Goal: Task Accomplishment & Management: Use online tool/utility

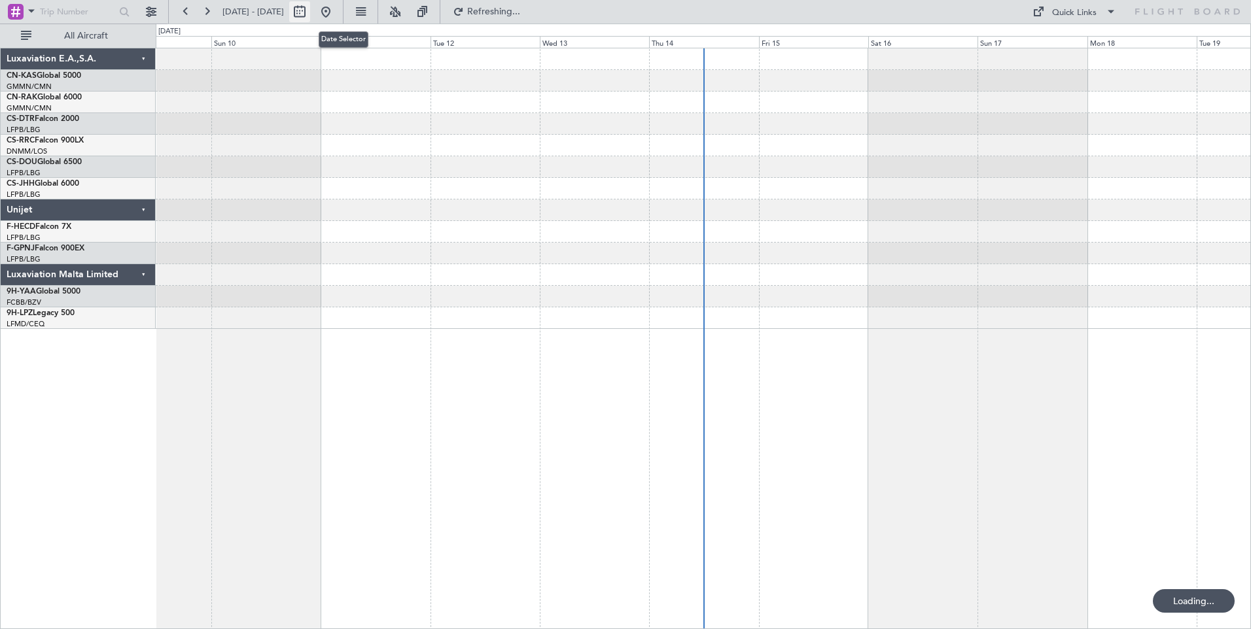
click at [310, 14] on button at bounding box center [299, 11] width 21 height 21
select select "8"
select select "2025"
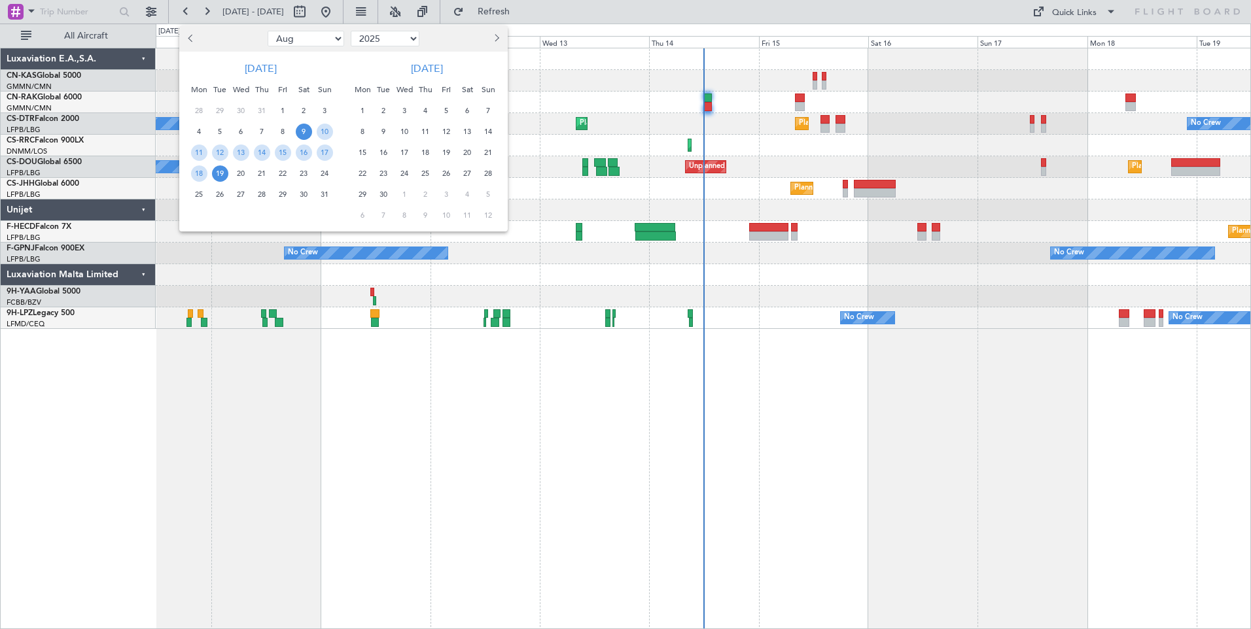
click at [302, 131] on span "9" at bounding box center [304, 132] width 16 height 16
click at [302, 175] on span "23" at bounding box center [304, 173] width 16 height 16
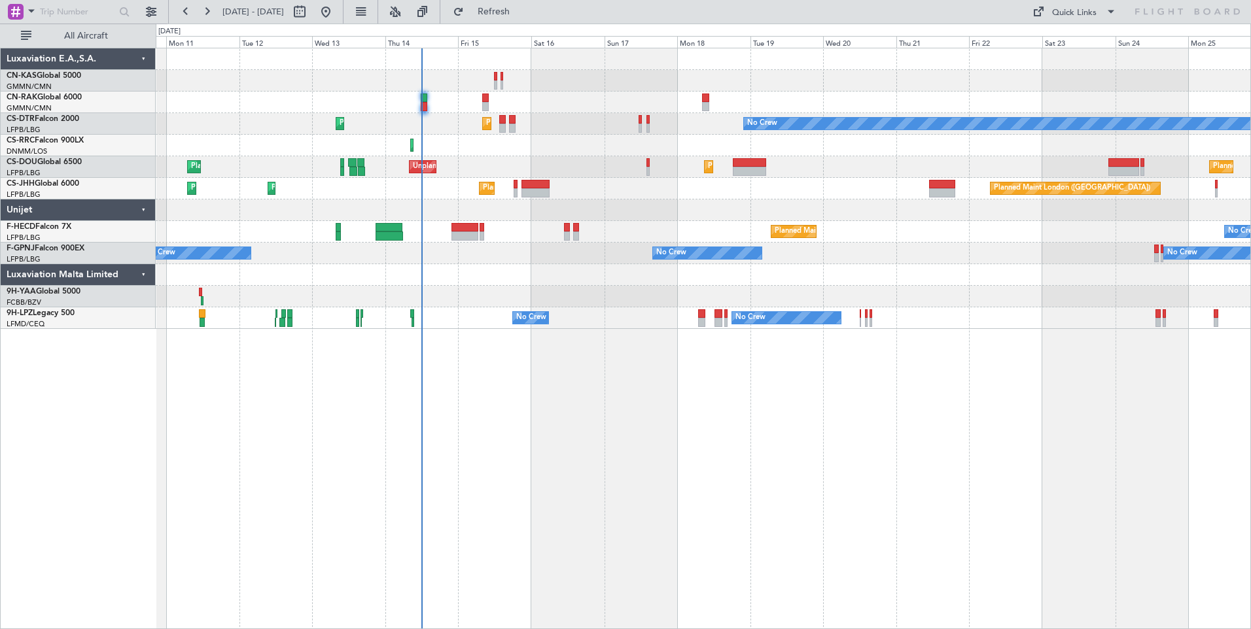
click at [558, 182] on div "Planned Maint [GEOGRAPHIC_DATA] ([GEOGRAPHIC_DATA]) No Crew Planned Maint [GEOG…" at bounding box center [703, 188] width 1094 height 281
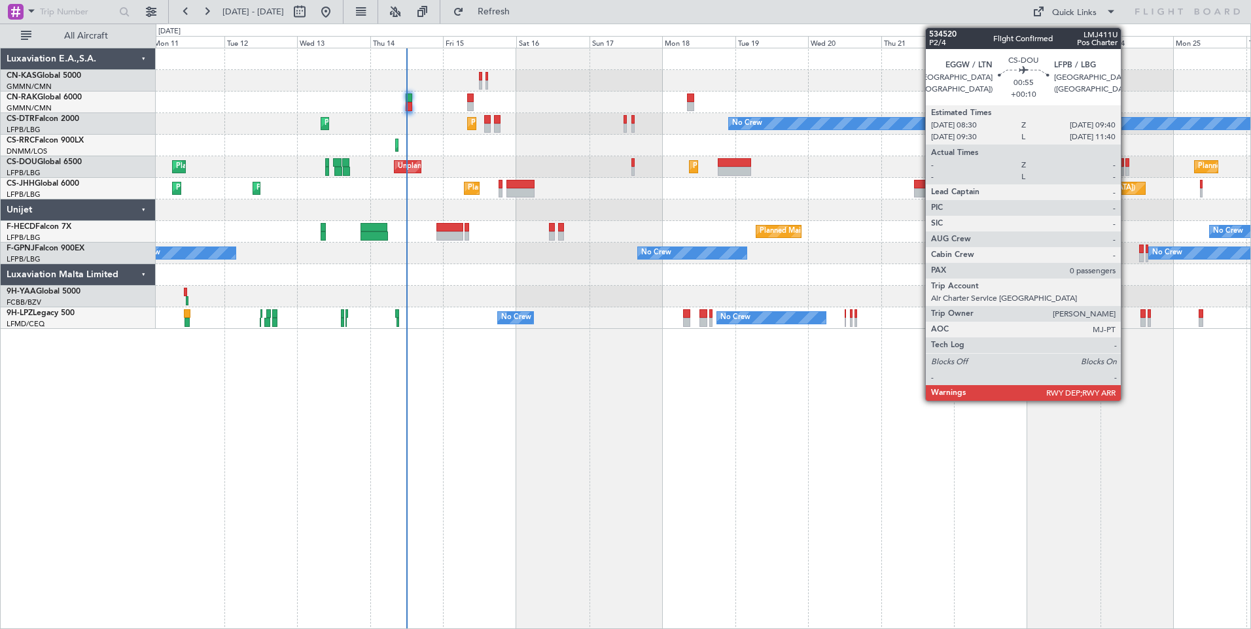
click at [1126, 169] on div at bounding box center [1127, 171] width 4 height 9
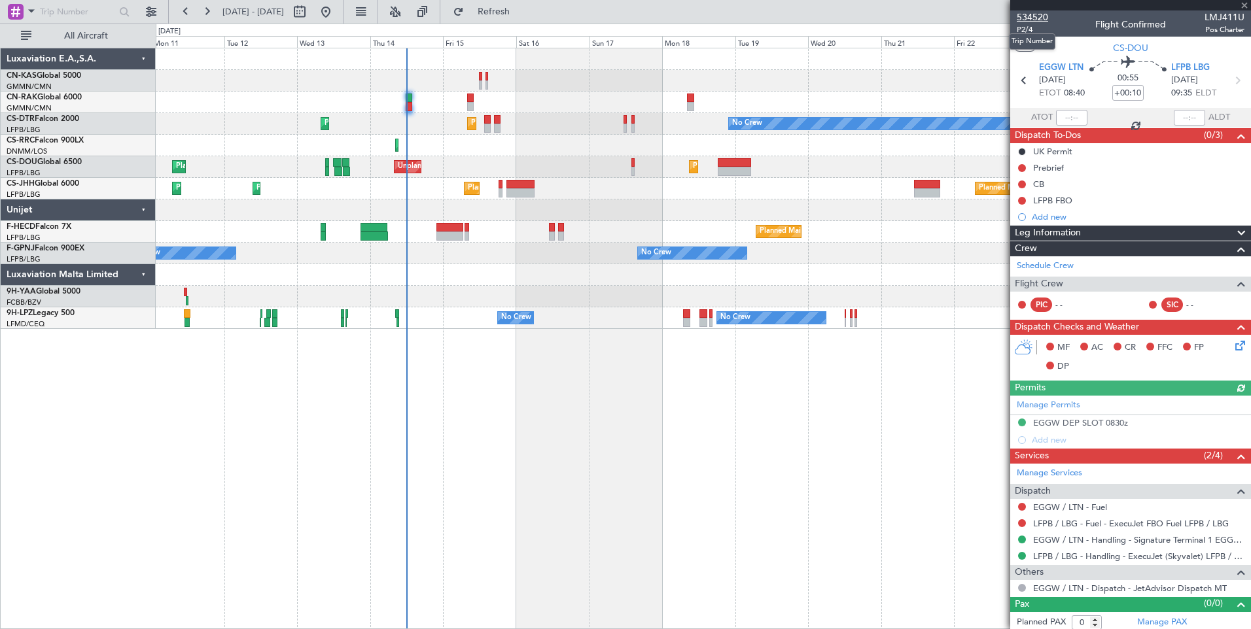
click at [1025, 15] on span "534520" at bounding box center [1032, 17] width 31 height 14
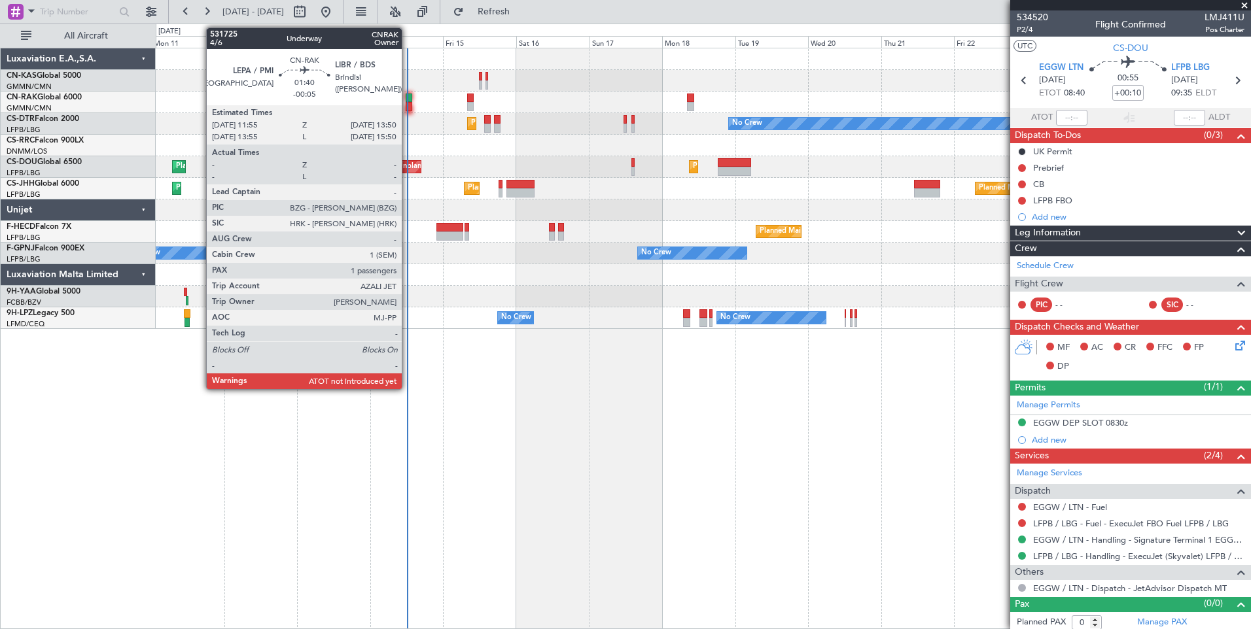
click at [408, 99] on div at bounding box center [409, 98] width 6 height 9
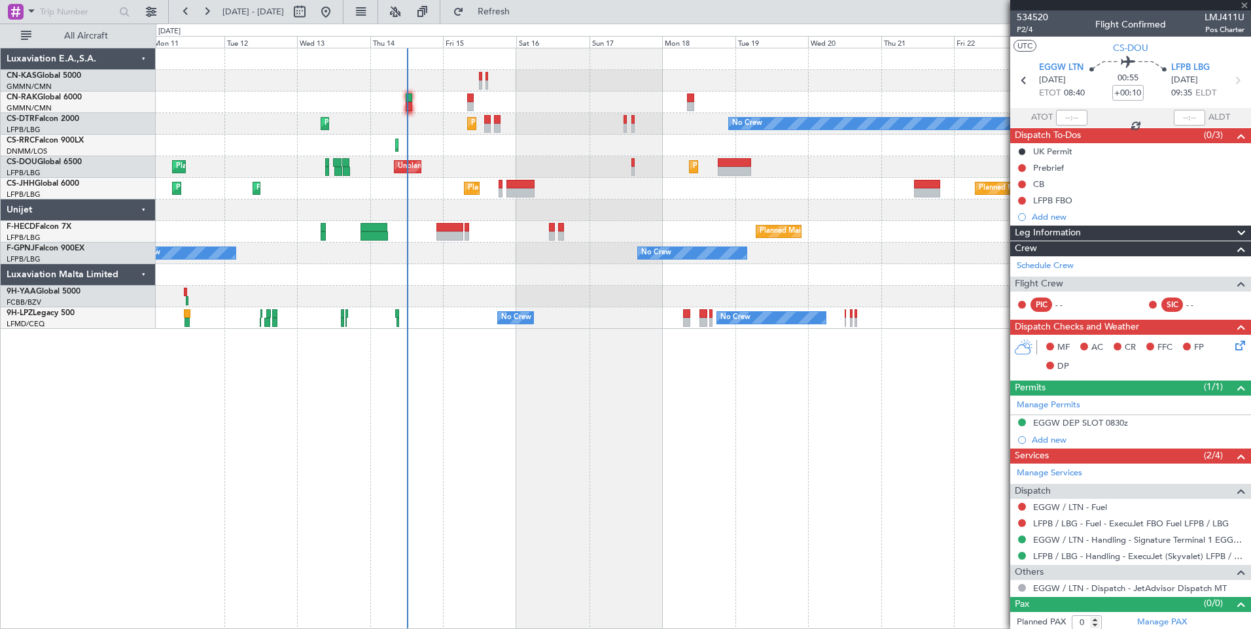
type input "-00:05"
type input "1"
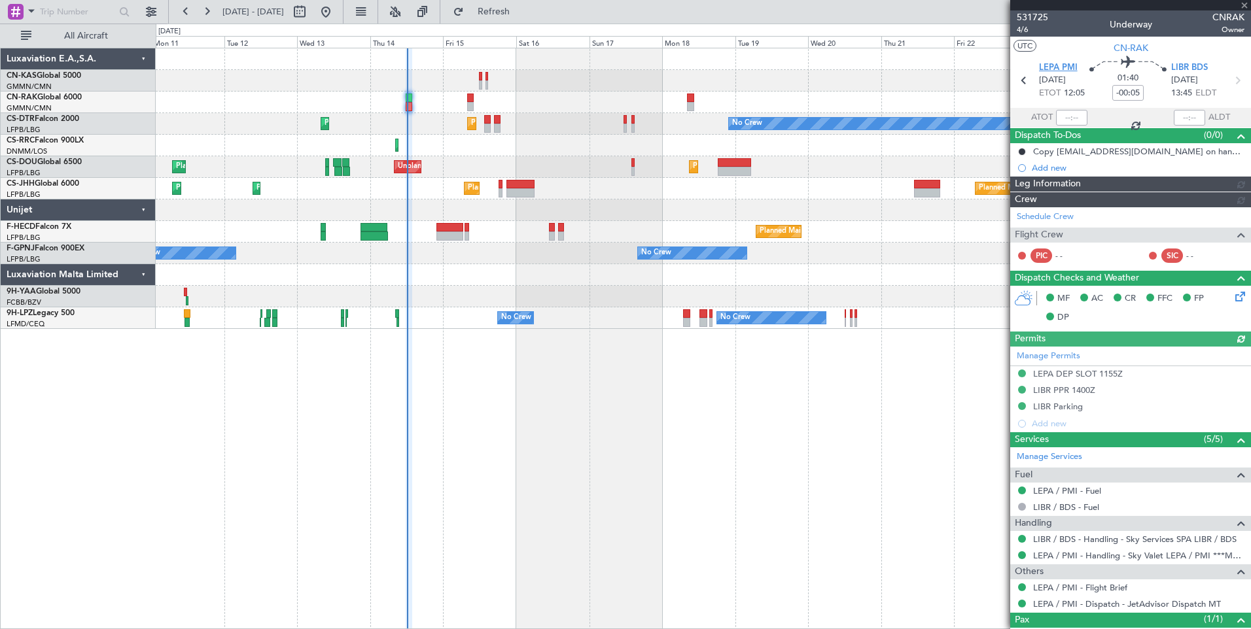
type input "[PERSON_NAME] ([PERSON_NAME])"
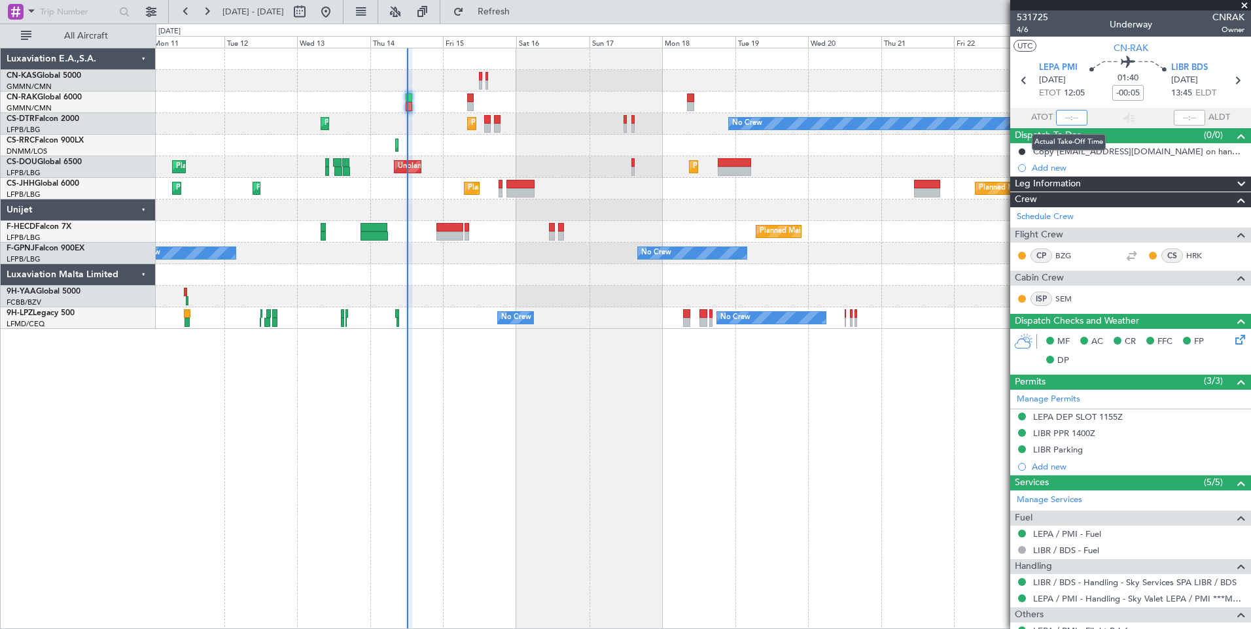
click at [1070, 117] on input "text" at bounding box center [1071, 118] width 31 height 16
type input "12:06"
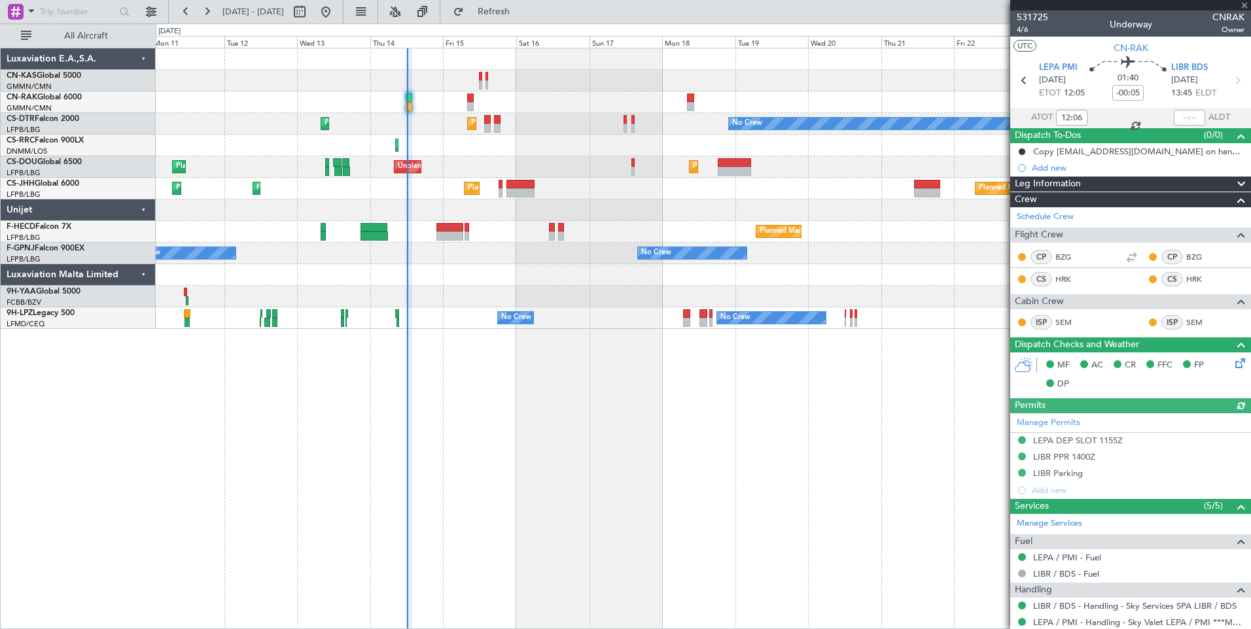
type input "[PERSON_NAME] ([PERSON_NAME])"
